Goal: Task Accomplishment & Management: Complete application form

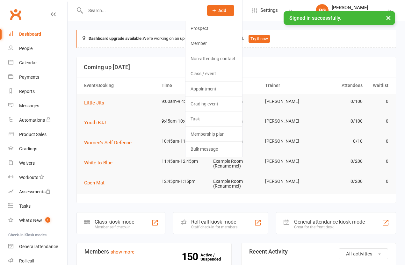
click at [211, 43] on link "Member" at bounding box center [214, 43] width 57 height 15
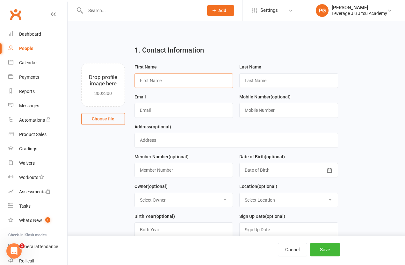
click at [173, 80] on input "text" at bounding box center [184, 80] width 99 height 15
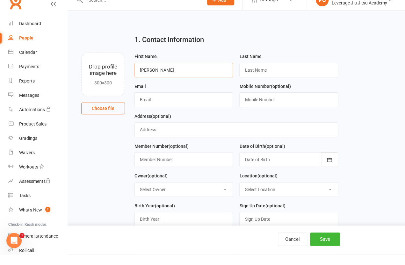
type input "[PERSON_NAME]"
click at [274, 73] on input "text" at bounding box center [288, 80] width 99 height 15
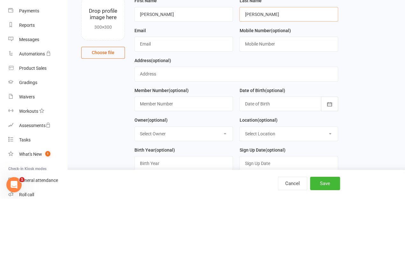
type input "[PERSON_NAME]"
click at [188, 103] on input "text" at bounding box center [184, 110] width 99 height 15
type input "[PERSON_NAME][EMAIL_ADDRESS][DOMAIN_NAME]"
click at [293, 103] on input "text" at bounding box center [288, 110] width 99 height 15
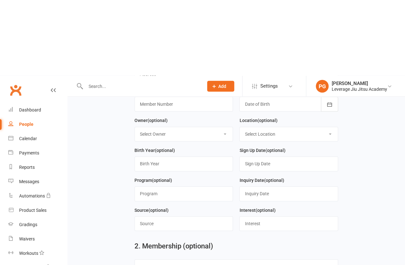
scroll to position [143, 0]
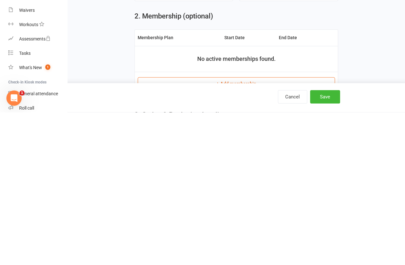
type input "0404124560"
click at [328, 243] on button "Save" at bounding box center [325, 249] width 30 height 13
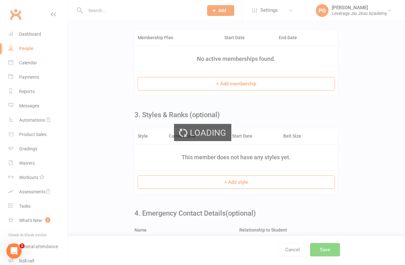
scroll to position [0, 0]
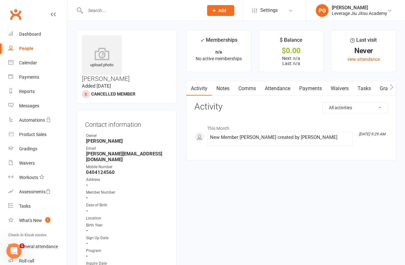
click at [93, 14] on input "text" at bounding box center [141, 10] width 115 height 9
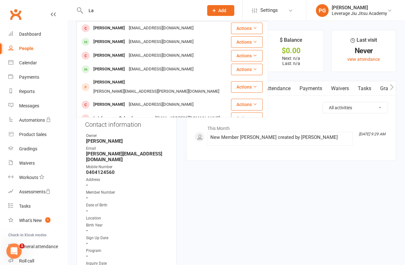
type input "L"
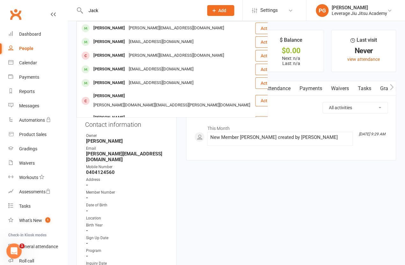
type input "Jack"
click at [103, 21] on td "[PERSON_NAME] [PERSON_NAME][EMAIL_ADDRESS][DOMAIN_NAME]" at bounding box center [166, 28] width 178 height 14
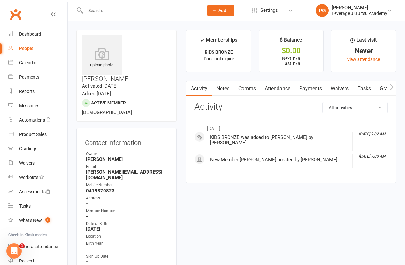
click at [94, 7] on input "text" at bounding box center [141, 10] width 115 height 9
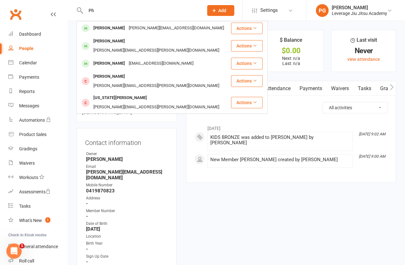
type input "P"
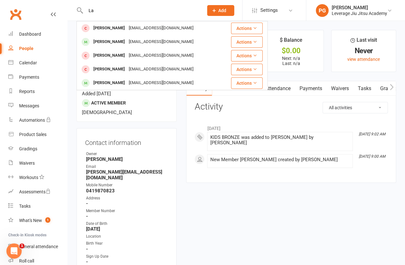
type input "L"
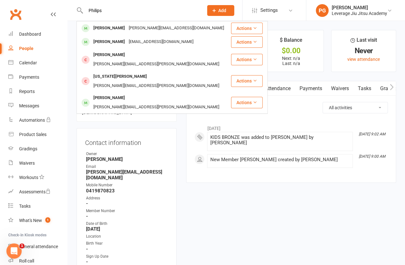
type input "Philips"
click at [103, 23] on div "[PERSON_NAME] [PERSON_NAME][EMAIL_ADDRESS][DOMAIN_NAME]" at bounding box center [153, 28] width 153 height 13
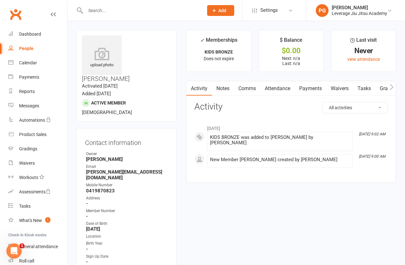
click at [101, 8] on input "text" at bounding box center [141, 10] width 115 height 9
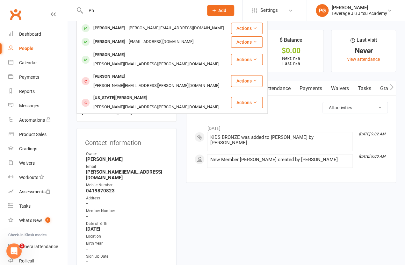
type input "P"
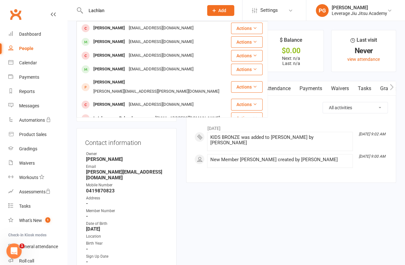
type input "Lachlan"
click at [218, 8] on span "Add" at bounding box center [222, 10] width 8 height 5
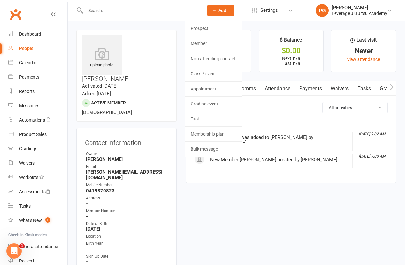
click at [218, 8] on span "Add" at bounding box center [222, 10] width 8 height 5
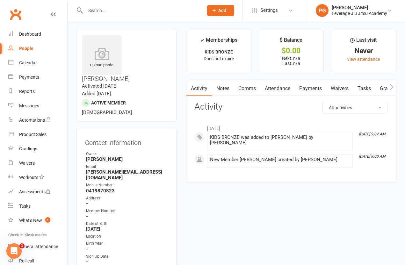
click at [103, 12] on input "text" at bounding box center [141, 10] width 115 height 9
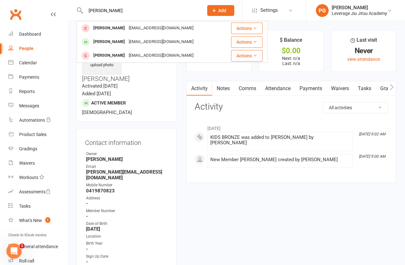
type input "[PERSON_NAME]"
click at [109, 53] on div "[PERSON_NAME]" at bounding box center [109, 55] width 35 height 9
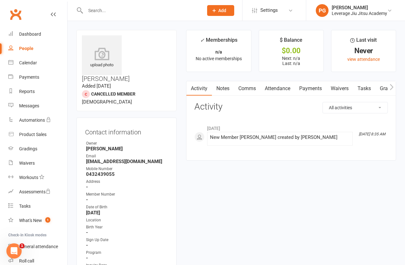
click at [94, 7] on input "text" at bounding box center [141, 10] width 115 height 9
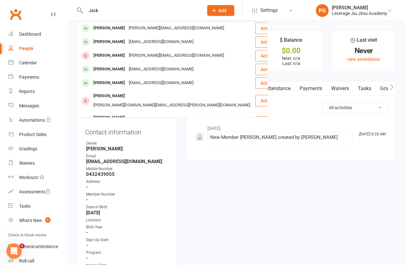
type input "Jack"
click at [99, 34] on div "[PERSON_NAME] [PERSON_NAME][EMAIL_ADDRESS][DOMAIN_NAME]" at bounding box center [166, 28] width 178 height 13
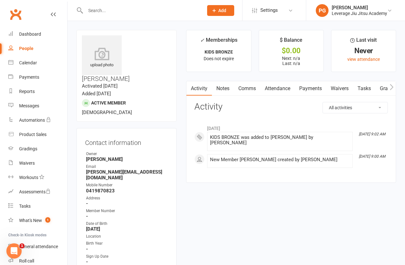
click at [94, 12] on input "text" at bounding box center [141, 10] width 115 height 9
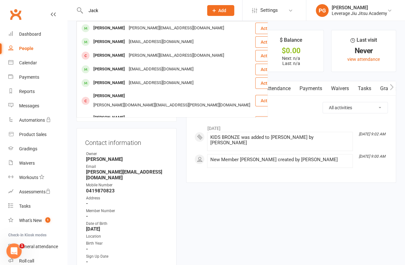
type input "Jack"
click at [108, 39] on div "[PERSON_NAME]" at bounding box center [109, 41] width 35 height 9
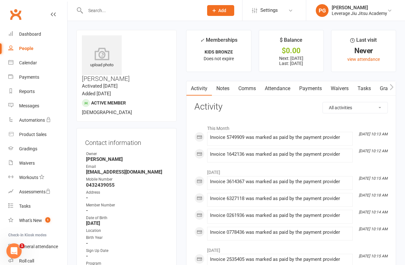
click at [312, 87] on link "Payments" at bounding box center [311, 88] width 32 height 15
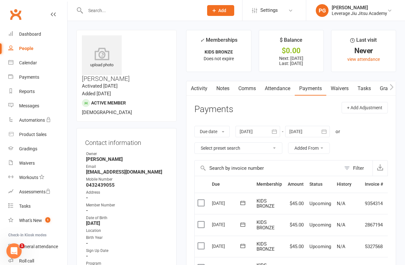
click at [148, 10] on input "text" at bounding box center [141, 10] width 115 height 9
type input "Mcgrat"
